Goal: Entertainment & Leisure: Consume media (video, audio)

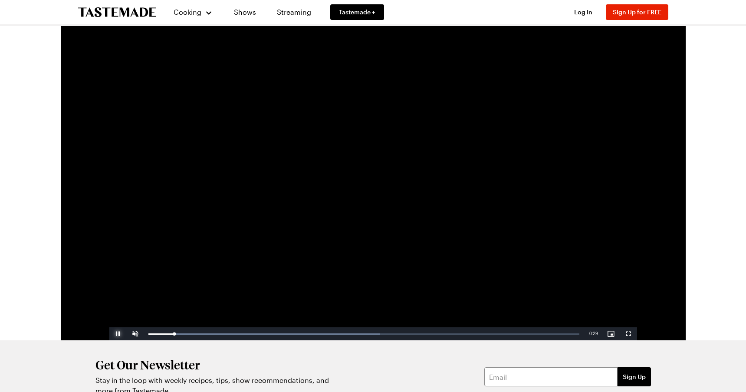
click at [119, 334] on span "Video Player" at bounding box center [117, 334] width 17 height 0
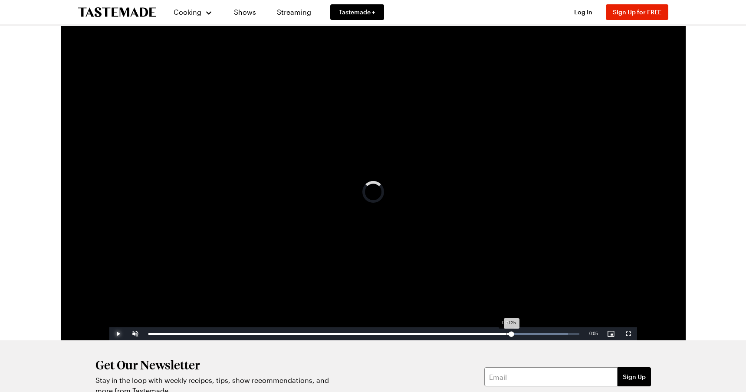
drag, startPoint x: 220, startPoint y: 334, endPoint x: 498, endPoint y: 337, distance: 278.6
click at [499, 337] on div "Loaded : 97.42% 0:25 0:25" at bounding box center [363, 333] width 439 height 13
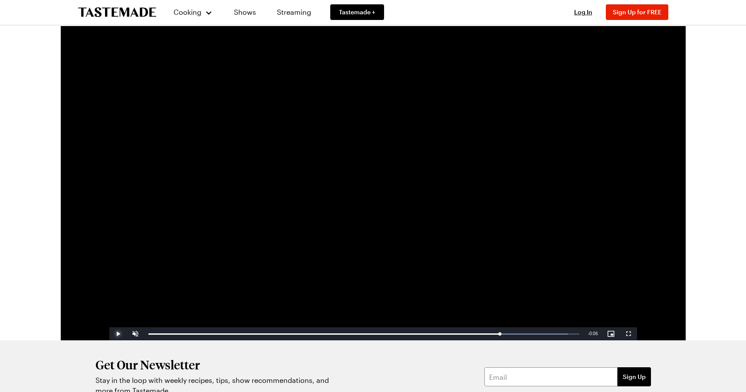
click at [119, 334] on span "Video Player" at bounding box center [117, 334] width 17 height 0
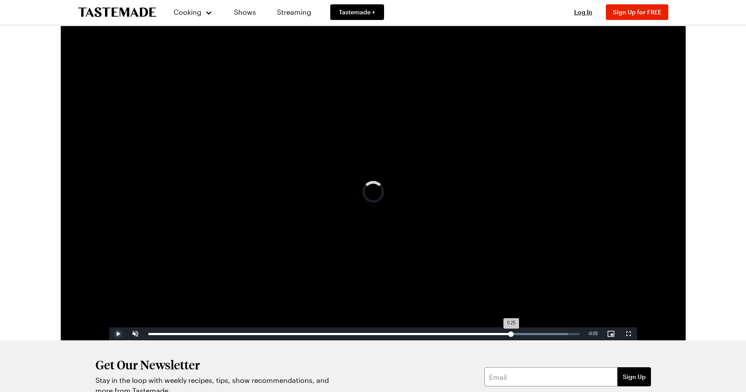
drag, startPoint x: 519, startPoint y: 334, endPoint x: 508, endPoint y: 334, distance: 10.8
click at [508, 334] on div "0:25" at bounding box center [329, 334] width 363 height 2
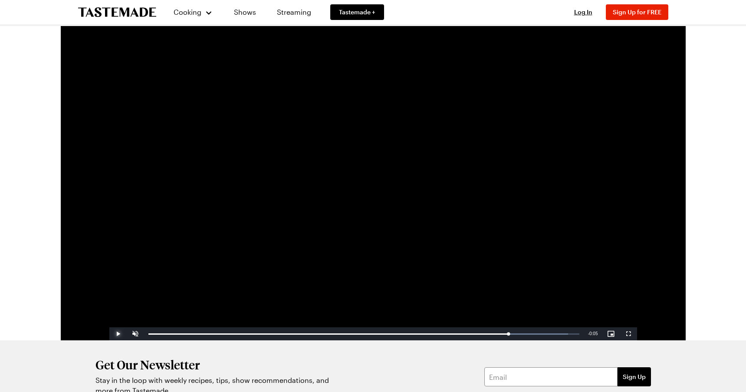
click at [118, 334] on span "Video Player" at bounding box center [117, 334] width 17 height 0
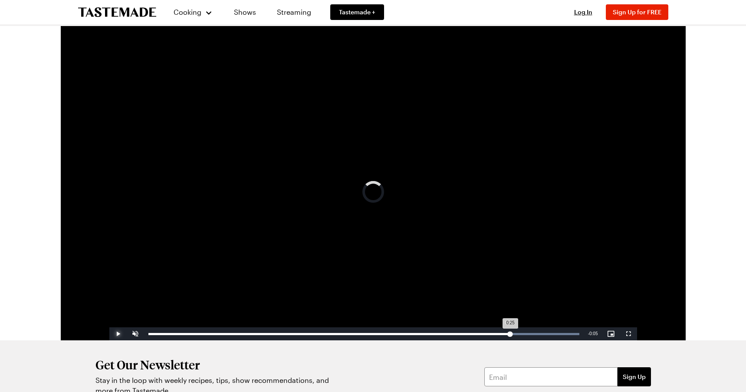
drag, startPoint x: 541, startPoint y: 331, endPoint x: 508, endPoint y: 332, distance: 33.5
click at [508, 333] on div "0:25" at bounding box center [329, 334] width 362 height 2
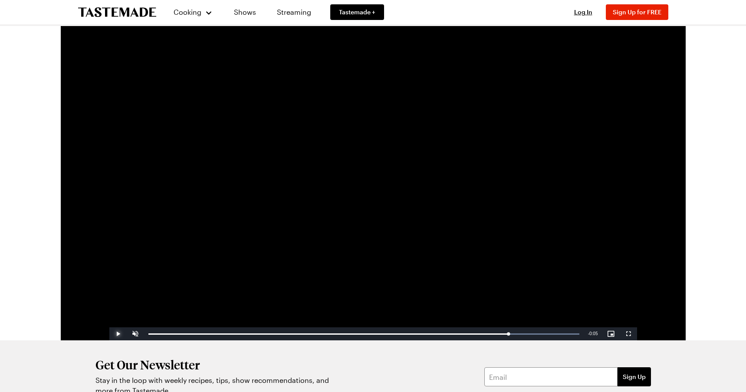
click at [115, 334] on span "Video Player" at bounding box center [117, 334] width 17 height 0
click at [116, 334] on span "Video Player" at bounding box center [117, 334] width 17 height 0
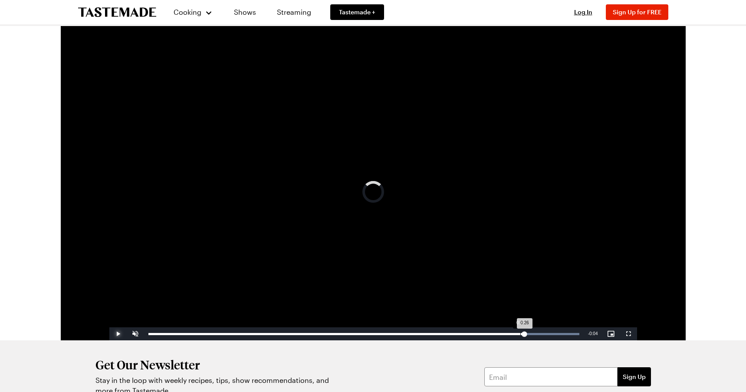
drag, startPoint x: 568, startPoint y: 336, endPoint x: 512, endPoint y: 337, distance: 56.4
click at [512, 337] on div "Loaded : 100.00% 0:26 0:26" at bounding box center [363, 333] width 439 height 13
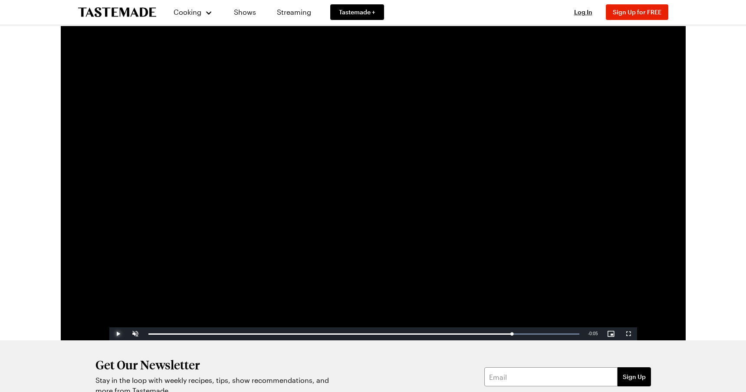
click at [118, 334] on span "Video Player" at bounding box center [117, 334] width 17 height 0
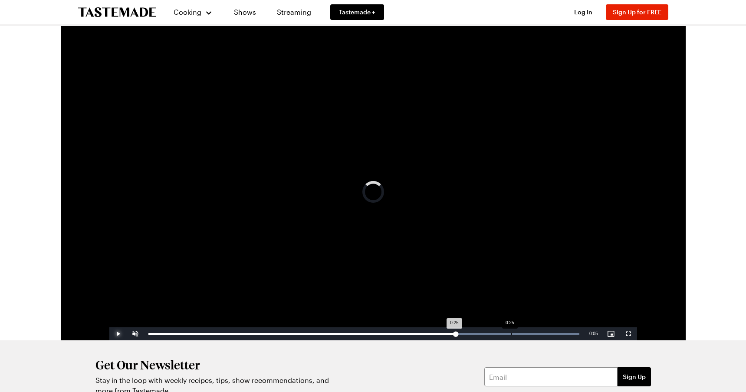
drag, startPoint x: 163, startPoint y: 334, endPoint x: 507, endPoint y: 337, distance: 344.1
click at [507, 335] on div "Loaded : 100.00% 0:25 0:25" at bounding box center [363, 334] width 431 height 2
click at [506, 335] on div "0:25" at bounding box center [327, 334] width 359 height 2
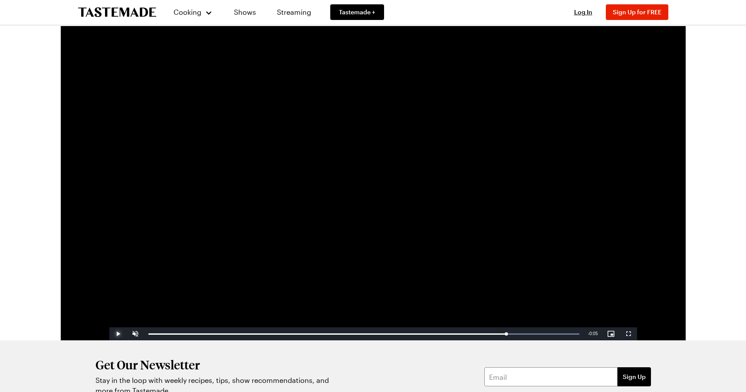
click at [119, 334] on span "Video Player" at bounding box center [117, 334] width 17 height 0
click at [527, 335] on div "0:26" at bounding box center [337, 334] width 379 height 2
click at [115, 334] on span "Video Player" at bounding box center [117, 334] width 17 height 0
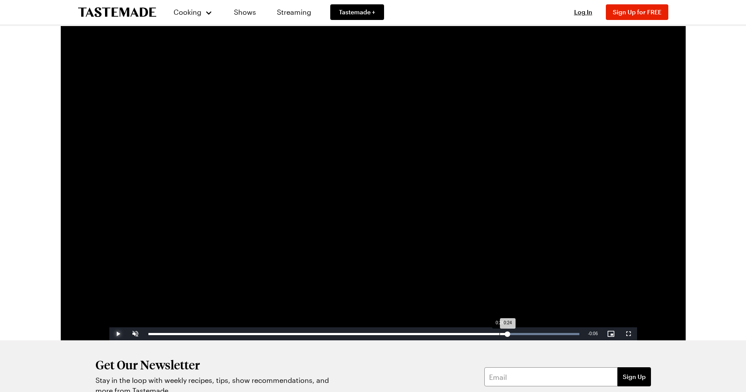
drag, startPoint x: 557, startPoint y: 330, endPoint x: 498, endPoint y: 331, distance: 58.6
click at [498, 331] on div "Loaded : 100.00% 0:24 0:24" at bounding box center [363, 333] width 439 height 13
click at [121, 334] on span "Video Player" at bounding box center [117, 334] width 17 height 0
click at [529, 334] on div "Loaded : 100.00% 0:26 0:26" at bounding box center [363, 334] width 431 height 2
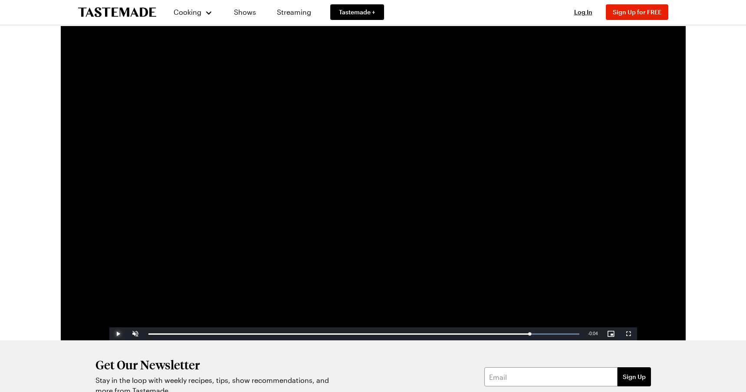
click at [120, 334] on span "Video Player" at bounding box center [117, 334] width 17 height 0
click at [498, 332] on div "Loaded : 100.00% 0:24 0:28" at bounding box center [363, 333] width 439 height 13
click at [498, 332] on div "Loaded : 100.00% 0:24 0:26" at bounding box center [363, 333] width 439 height 13
click at [502, 333] on div "0:24" at bounding box center [502, 334] width 0 height 2
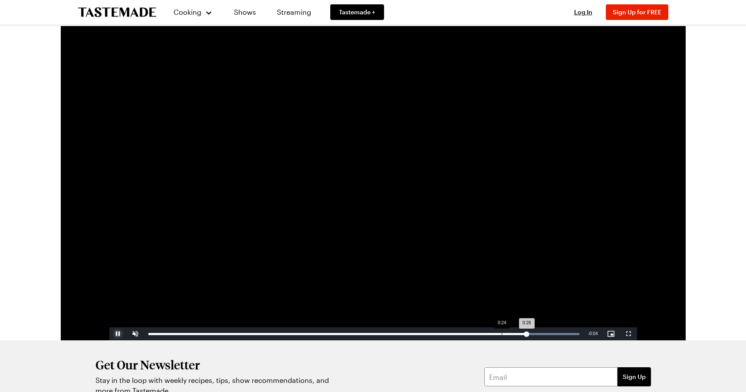
click at [502, 333] on div "0:24" at bounding box center [502, 334] width 0 height 2
click at [118, 334] on span "Video Player" at bounding box center [117, 334] width 17 height 0
click at [520, 334] on div "0:26" at bounding box center [334, 334] width 372 height 2
click at [118, 334] on span "Video Player" at bounding box center [117, 334] width 17 height 0
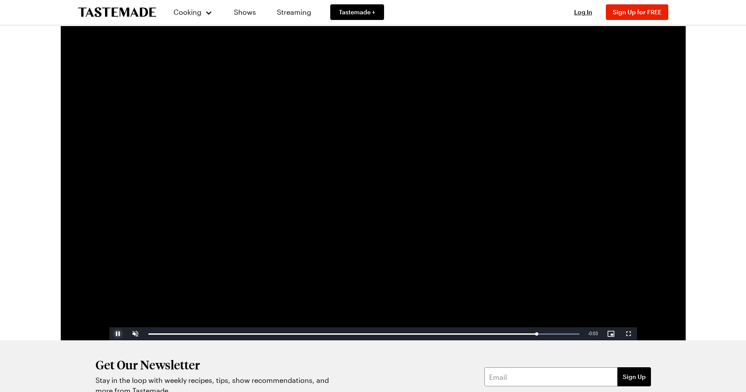
click at [118, 334] on span "Video Player" at bounding box center [117, 334] width 17 height 0
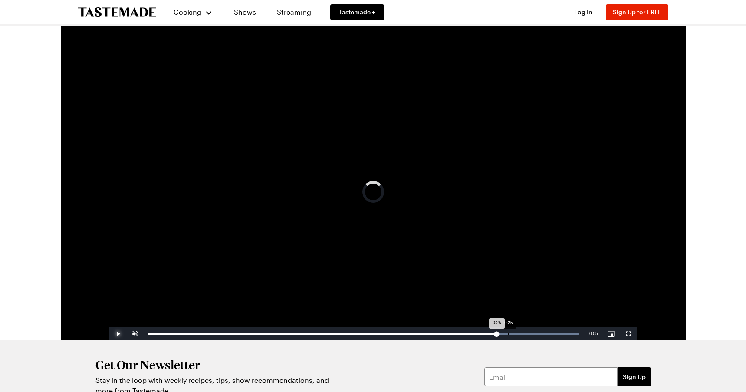
drag, startPoint x: 538, startPoint y: 332, endPoint x: 509, endPoint y: 329, distance: 29.6
click at [509, 329] on div "Loaded : 100.00% 0:25 0:25" at bounding box center [363, 333] width 439 height 13
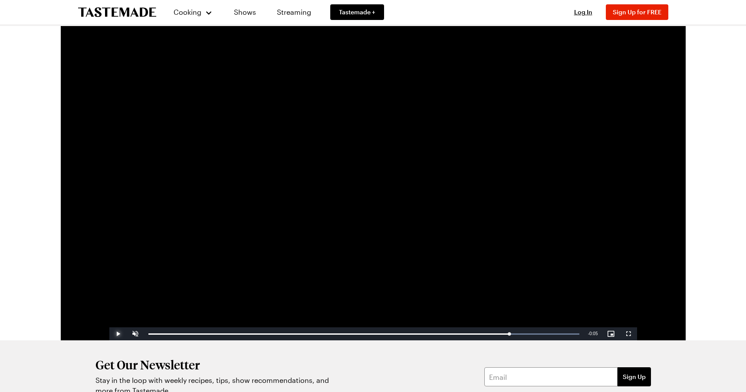
click at [114, 334] on span "Video Player" at bounding box center [117, 334] width 17 height 0
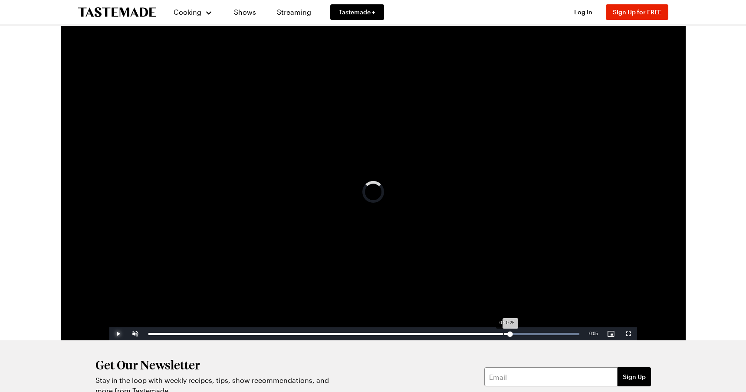
drag, startPoint x: 520, startPoint y: 335, endPoint x: 503, endPoint y: 335, distance: 16.9
click at [503, 335] on div "Loaded : 100.00% 0:24 0:25" at bounding box center [363, 333] width 439 height 13
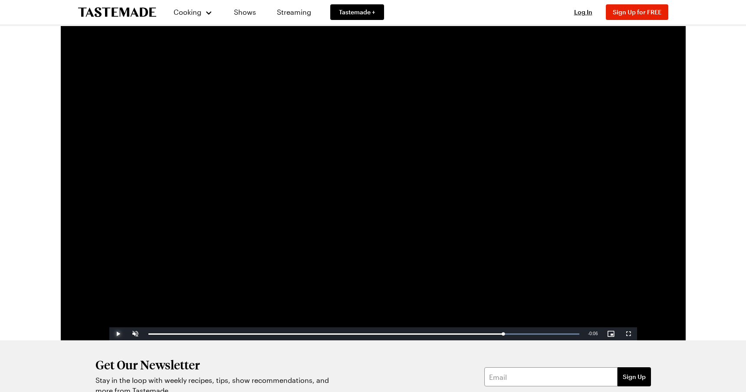
click at [115, 334] on span "Video Player" at bounding box center [117, 334] width 17 height 0
click at [132, 246] on video "Video Player" at bounding box center [373, 191] width 528 height 297
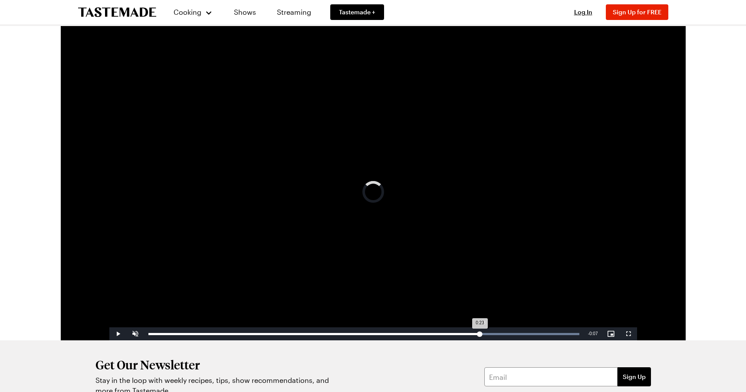
drag, startPoint x: 552, startPoint y: 333, endPoint x: 481, endPoint y: 334, distance: 71.2
click at [481, 334] on div "Loaded : 100.00% 0:23 0:23" at bounding box center [363, 334] width 431 height 2
drag, startPoint x: 482, startPoint y: 333, endPoint x: 468, endPoint y: 333, distance: 13.9
click at [468, 333] on div "0:22" at bounding box center [308, 334] width 320 height 2
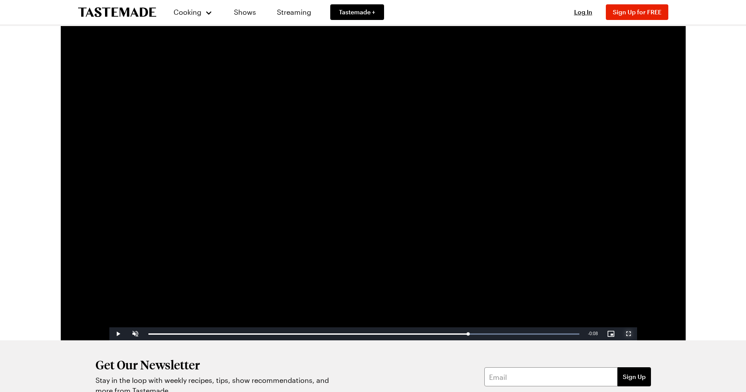
click at [627, 334] on span "Video Player" at bounding box center [628, 334] width 17 height 0
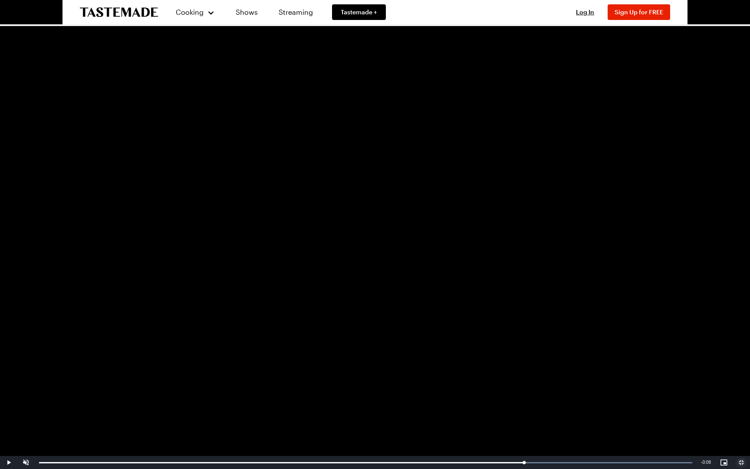
click at [741, 391] on span "Video Player" at bounding box center [740, 462] width 17 height 0
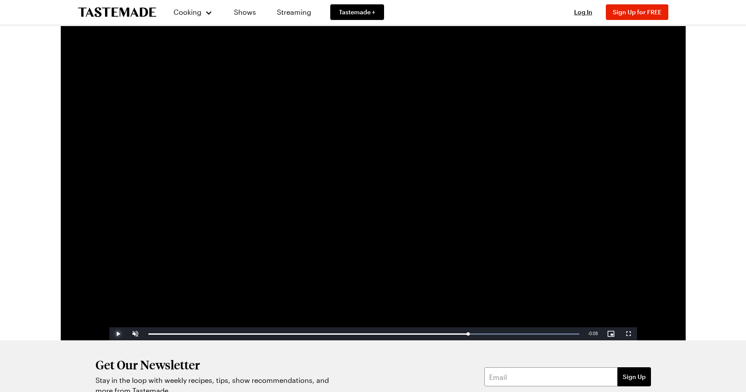
click at [116, 334] on span "Video Player" at bounding box center [117, 334] width 17 height 0
drag, startPoint x: 181, startPoint y: 334, endPoint x: 143, endPoint y: 334, distance: 38.6
click at [143, 334] on div "Play Unmute 2% Current Time 0:02 / Duration 0:30 Loaded : 100.00% 0:02 0:25 Str…" at bounding box center [373, 333] width 528 height 13
click at [268, 351] on div "Get Our Newsletter Stay in the loop with weekly recipes, tips, show recommendat…" at bounding box center [373, 376] width 625 height 73
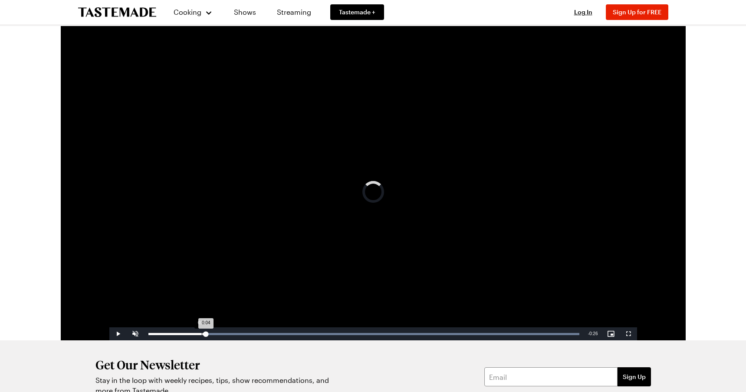
drag, startPoint x: 218, startPoint y: 332, endPoint x: 191, endPoint y: 333, distance: 26.9
click at [192, 333] on div "Loaded : 100.00% 0:03 0:04" at bounding box center [363, 334] width 431 height 2
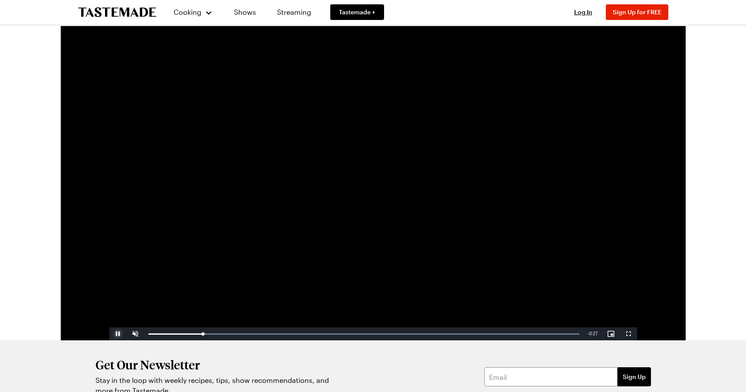
click at [115, 334] on span "Video Player" at bounding box center [117, 334] width 17 height 0
click at [9, 27] on div "Cooking Shows Streaming Tastemade + Log In Sign Up Log In Sign Up for FREE Vide…" at bounding box center [373, 249] width 746 height 499
drag, startPoint x: 166, startPoint y: 334, endPoint x: 354, endPoint y: 344, distance: 188.6
click at [354, 344] on div "Cooking Shows Streaming Tastemade + Log In Sign Up Log In Sign Up for FREE Vide…" at bounding box center [373, 249] width 625 height 499
click at [115, 334] on span "Video Player" at bounding box center [117, 334] width 17 height 0
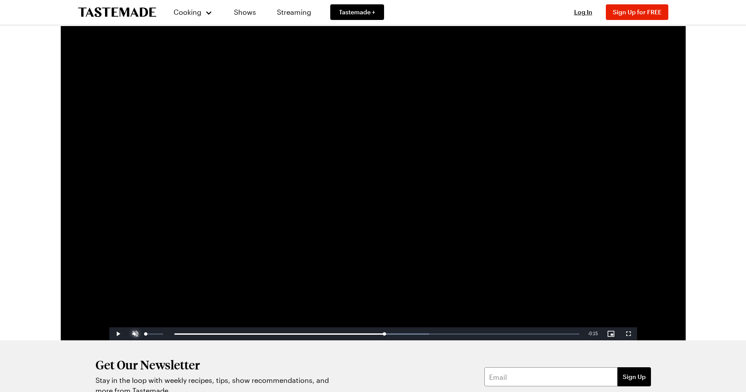
click at [135, 334] on span "Video Player" at bounding box center [135, 334] width 17 height 0
drag, startPoint x: 191, startPoint y: 332, endPoint x: 144, endPoint y: 329, distance: 47.8
click at [144, 329] on div "Play Mute 73% Current Time 0:02 / Duration 0:30 Loaded : 63.00% 0:01 0:02 Strea…" at bounding box center [373, 333] width 528 height 13
click at [115, 334] on span "Video Player" at bounding box center [117, 334] width 17 height 0
click at [137, 334] on span "Video Player" at bounding box center [135, 334] width 17 height 0
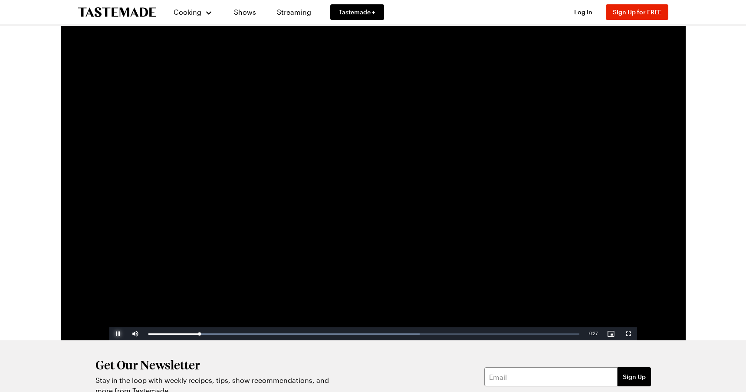
click at [118, 334] on span "Video Player" at bounding box center [117, 334] width 17 height 0
